Goal: Information Seeking & Learning: Learn about a topic

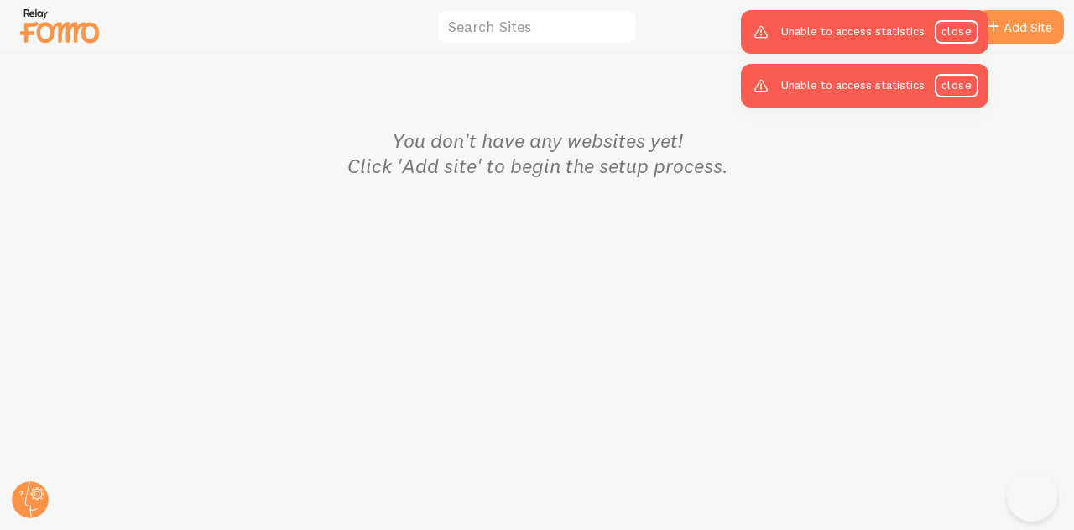
click at [78, 23] on img at bounding box center [60, 25] width 84 height 43
click at [76, 39] on img at bounding box center [60, 25] width 84 height 43
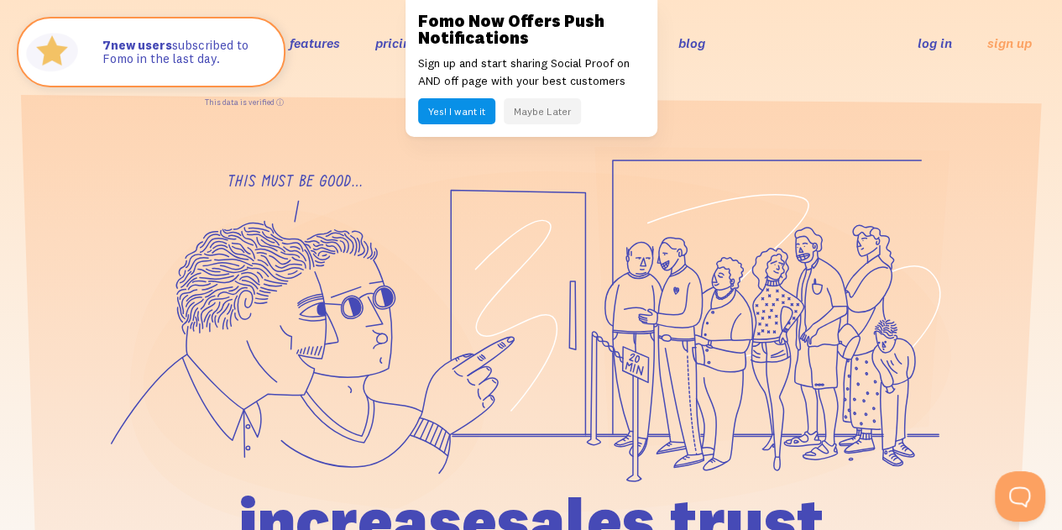
drag, startPoint x: 1073, startPoint y: 39, endPoint x: 1073, endPoint y: 2, distance: 37.8
click at [317, 45] on link "features" at bounding box center [315, 42] width 50 height 17
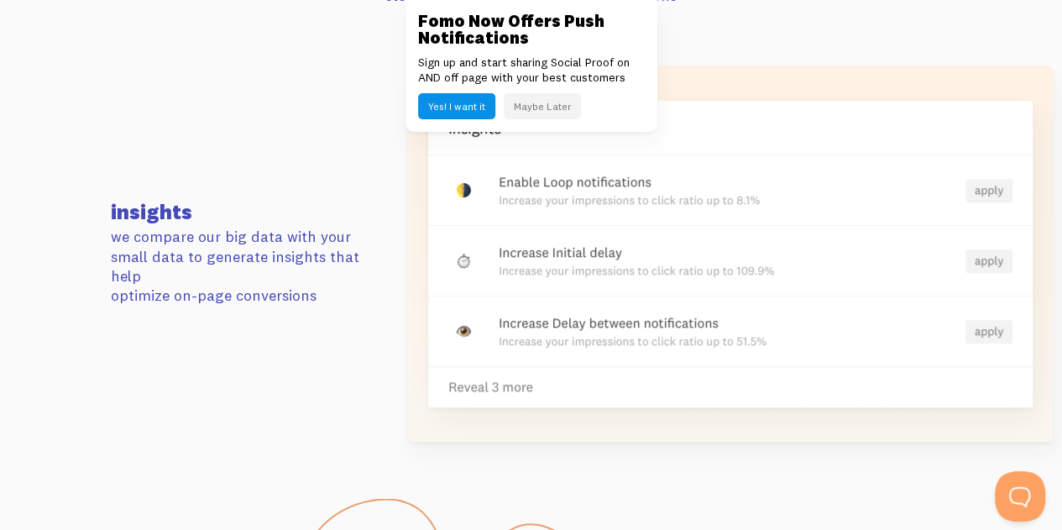
scroll to position [3635, 0]
